Goal: Find specific page/section: Find specific page/section

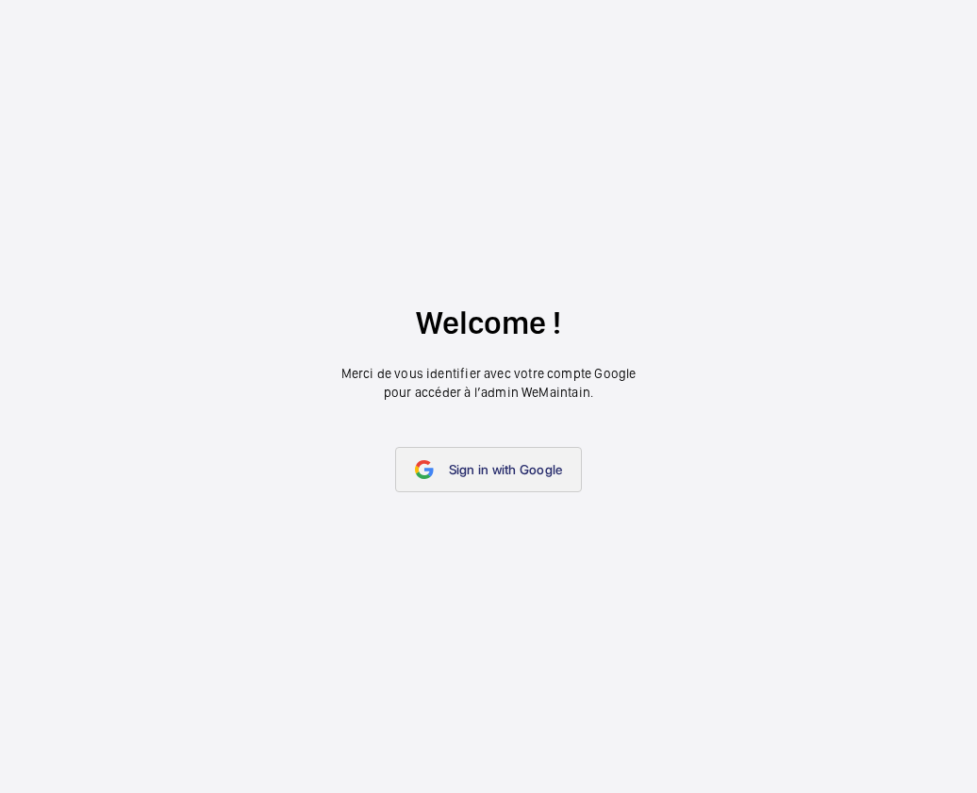
click at [495, 471] on span "Sign in with Google" at bounding box center [506, 469] width 114 height 15
